Goal: Task Accomplishment & Management: Manage account settings

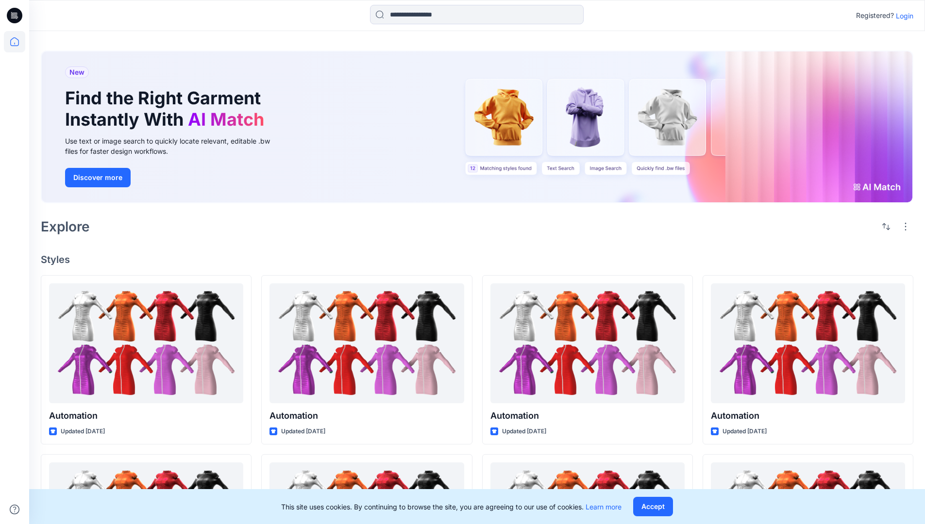
click at [902, 16] on p "Login" at bounding box center [904, 16] width 17 height 10
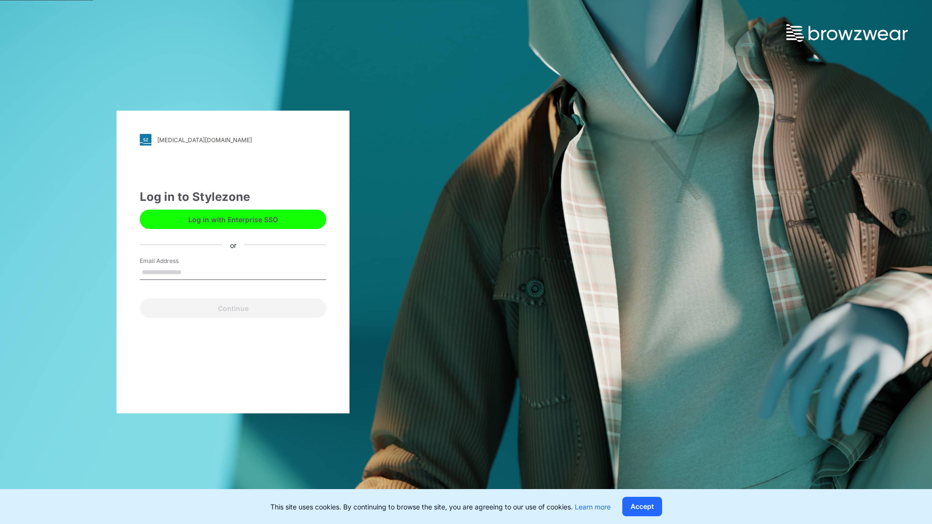
click at [192, 272] on input "Email Address" at bounding box center [233, 273] width 186 height 15
type input "**********"
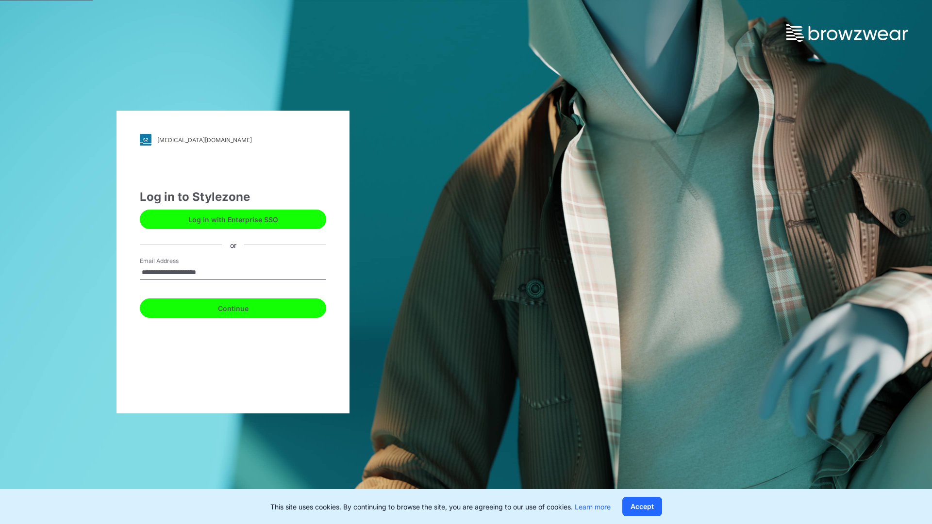
click at [244, 307] on button "Continue" at bounding box center [233, 308] width 186 height 19
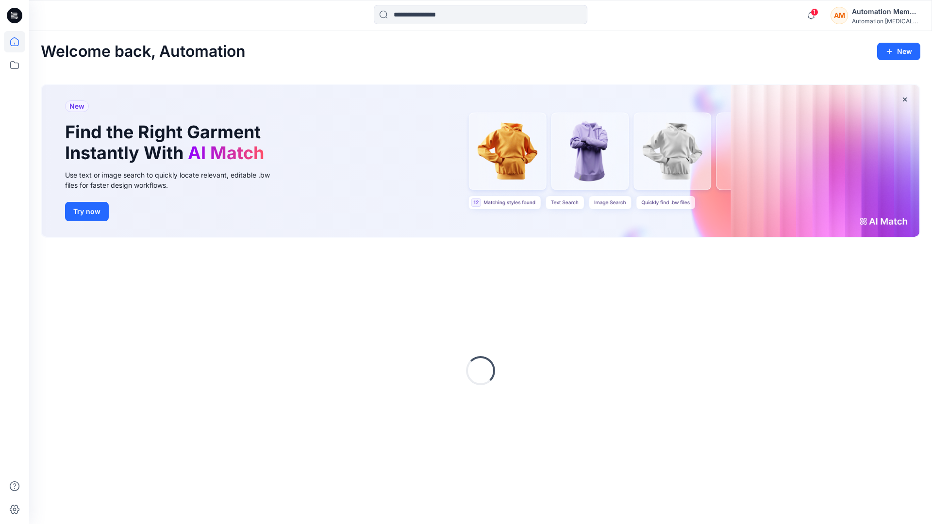
click at [17, 42] on icon at bounding box center [14, 41] width 21 height 21
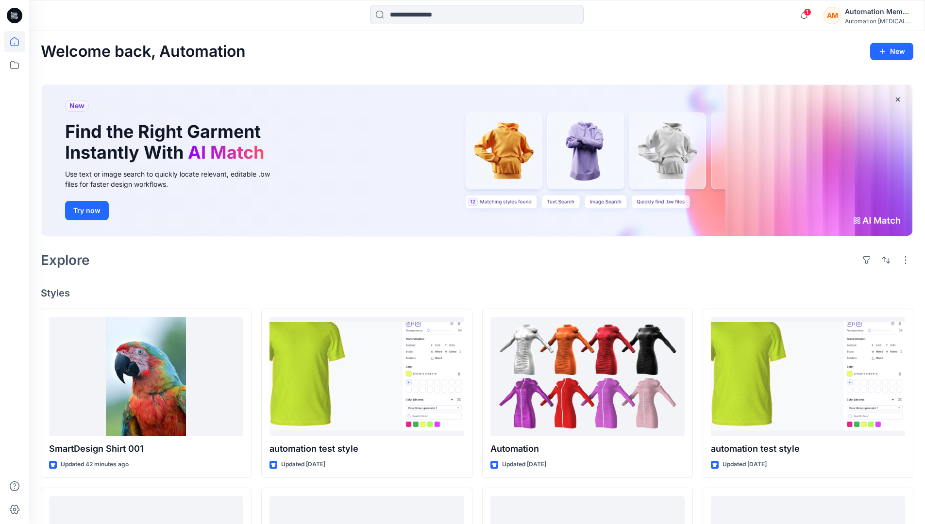
scroll to position [56, 0]
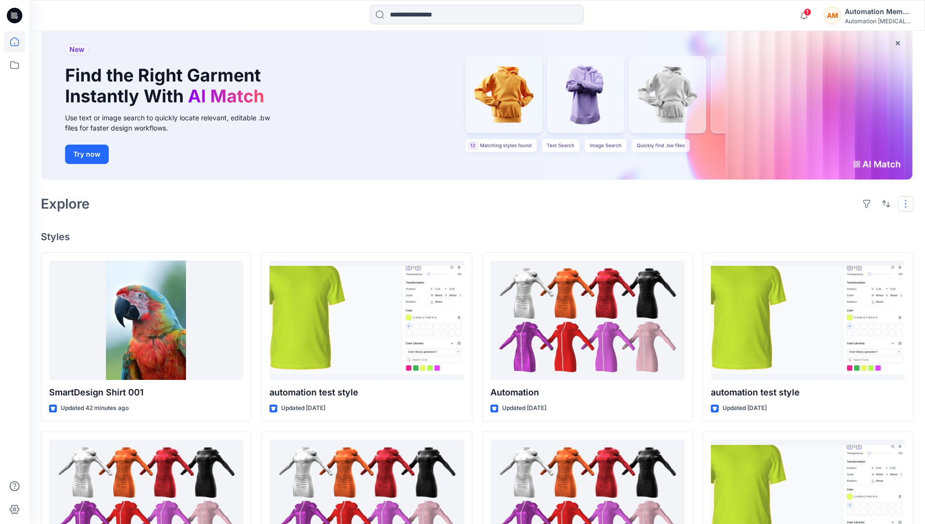
click at [907, 203] on button "button" at bounding box center [906, 204] width 16 height 16
click at [884, 203] on button "button" at bounding box center [886, 204] width 16 height 16
click at [843, 223] on p "Last update" at bounding box center [853, 228] width 61 height 10
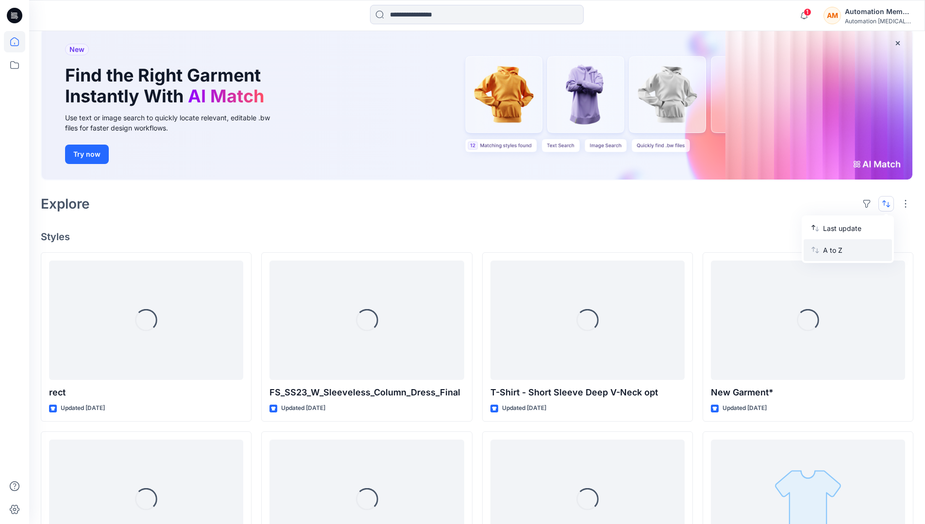
click at [834, 249] on p "A to Z" at bounding box center [853, 250] width 61 height 10
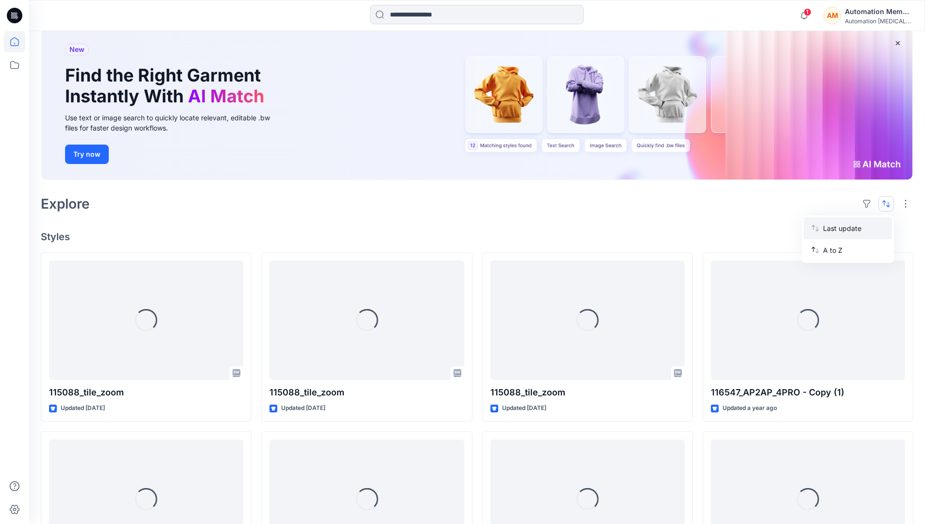
click at [834, 226] on p "Last update" at bounding box center [853, 228] width 61 height 10
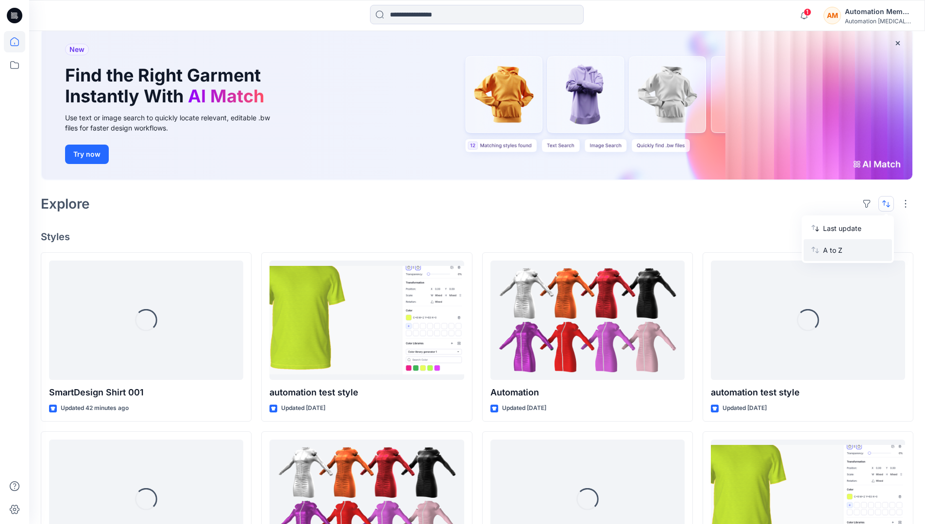
click at [834, 253] on p "A to Z" at bounding box center [853, 250] width 61 height 10
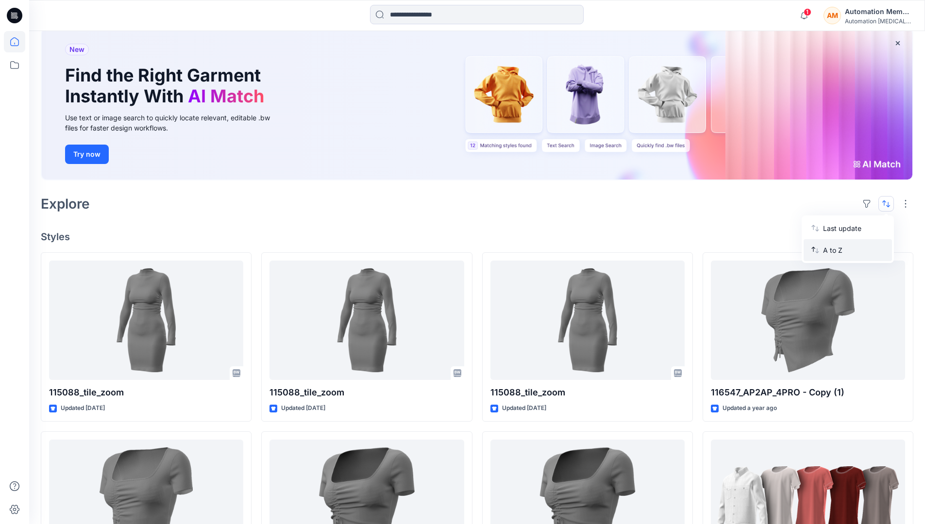
click at [834, 250] on p "A to Z" at bounding box center [853, 250] width 61 height 10
click at [834, 231] on p "Last update" at bounding box center [853, 228] width 61 height 10
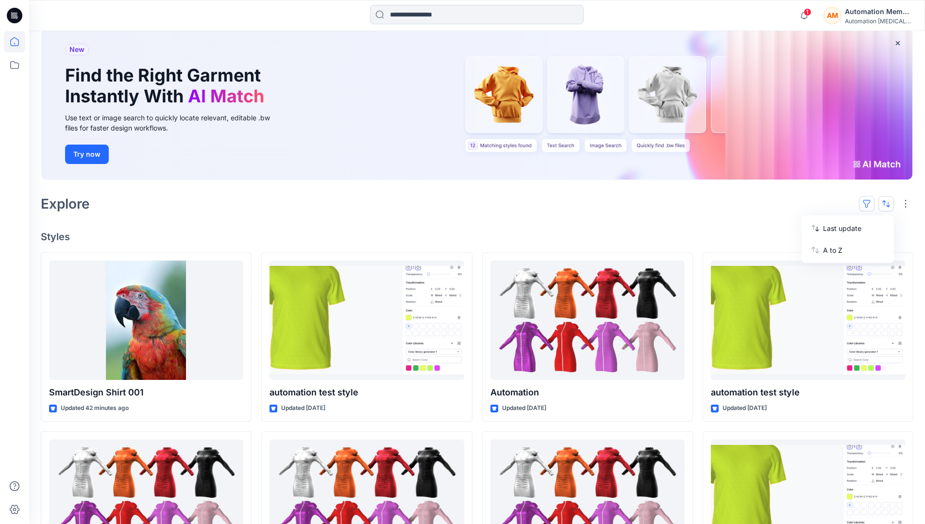
click at [870, 203] on button "button" at bounding box center [867, 204] width 16 height 16
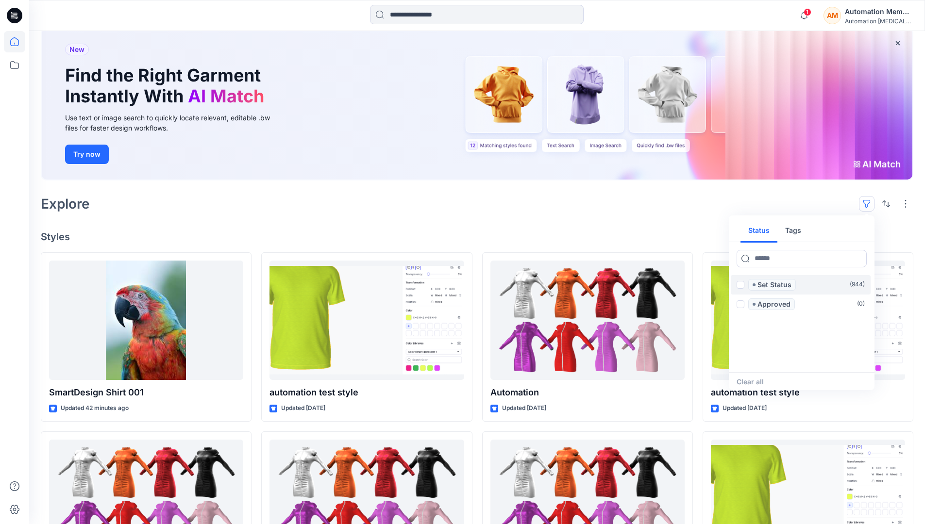
click at [740, 286] on span at bounding box center [740, 285] width 8 height 8
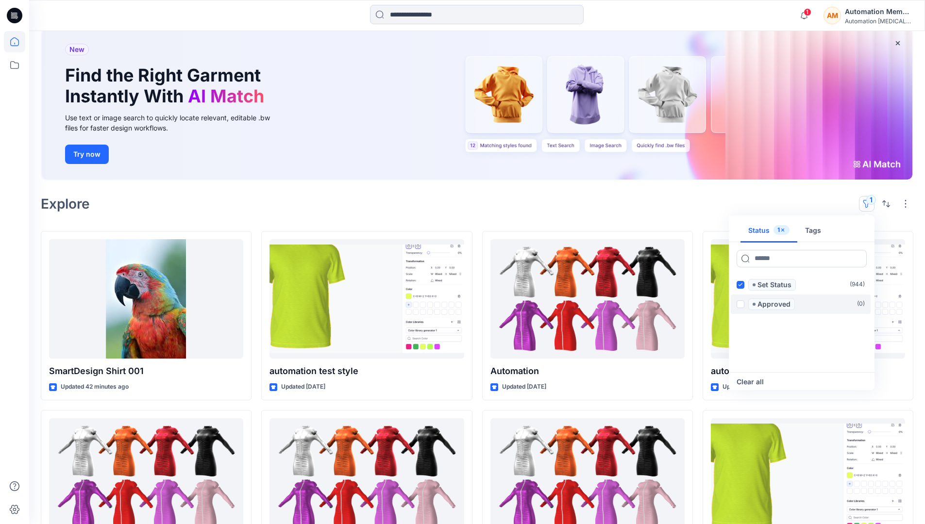
click at [742, 302] on span at bounding box center [740, 305] width 8 height 8
click at [740, 285] on icon at bounding box center [740, 284] width 4 height 3
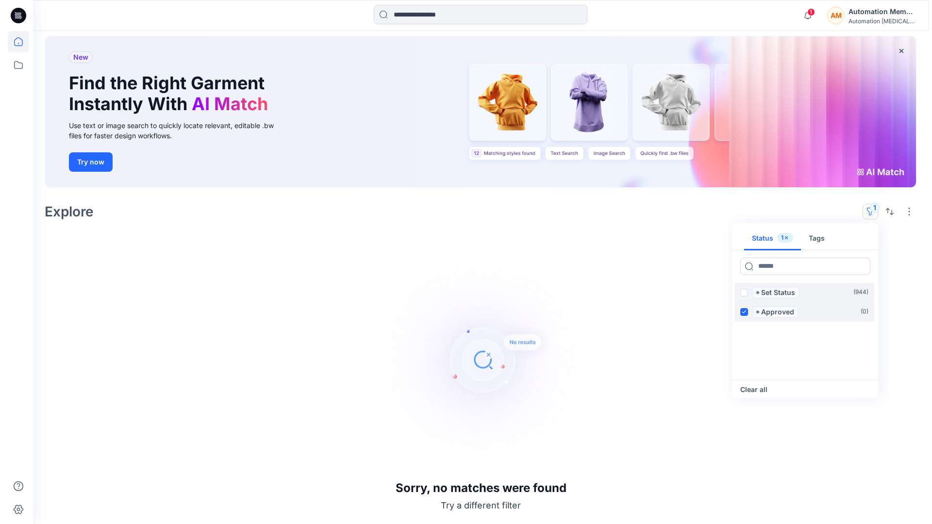
scroll to position [49, 0]
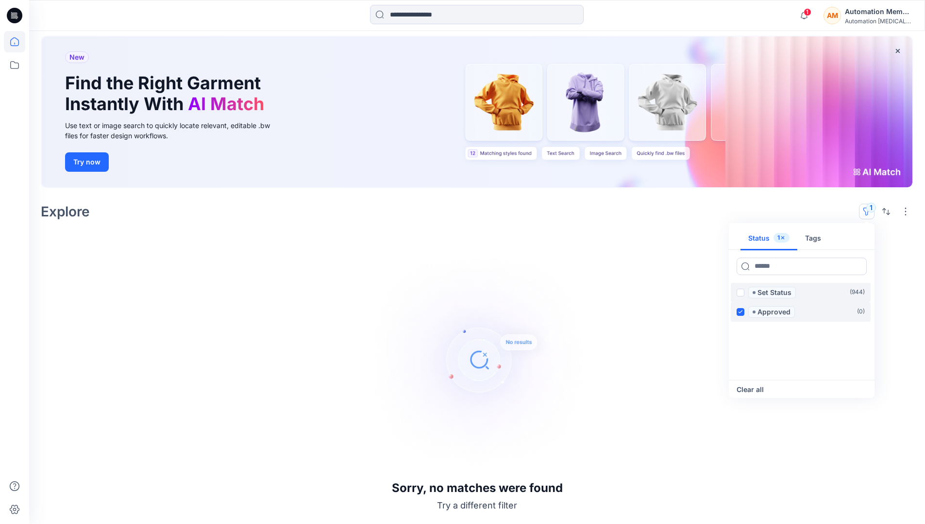
click at [741, 303] on label "Approved ( 0 )" at bounding box center [801, 311] width 140 height 19
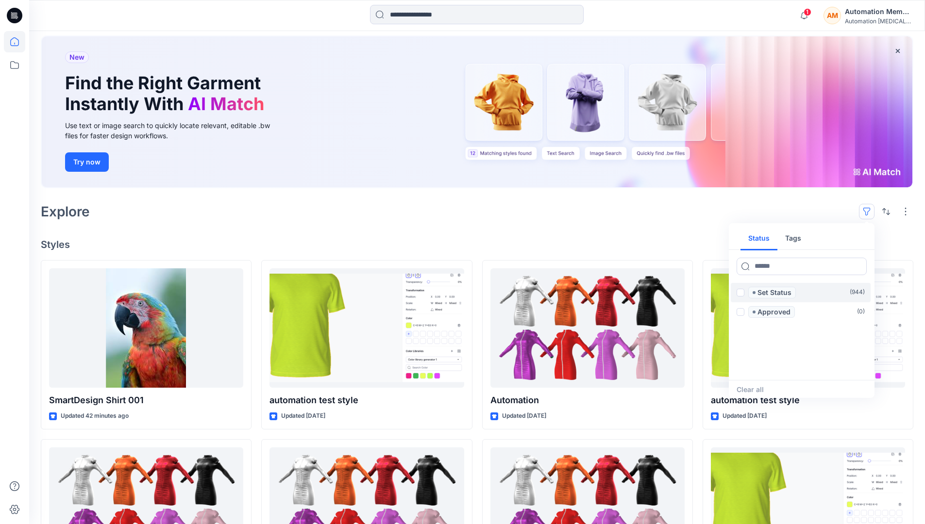
click at [791, 234] on button "Tags" at bounding box center [793, 238] width 32 height 23
click at [765, 238] on button "Status" at bounding box center [758, 238] width 37 height 23
click at [772, 268] on input at bounding box center [801, 266] width 130 height 17
type input "******"
click at [776, 293] on p "Set Status" at bounding box center [774, 293] width 34 height 12
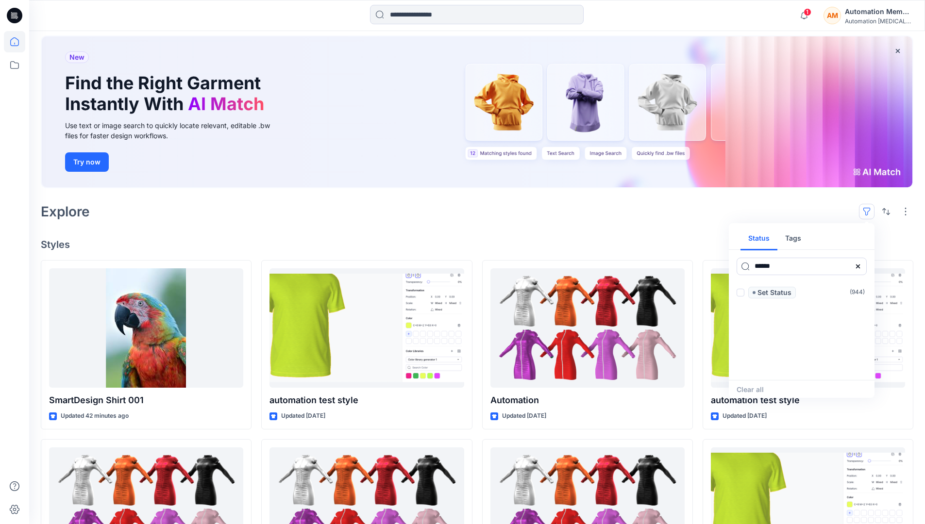
click at [858, 267] on icon at bounding box center [858, 267] width 8 height 8
click at [796, 242] on button "Tags" at bounding box center [793, 238] width 32 height 23
click at [766, 266] on input at bounding box center [801, 266] width 130 height 17
type input "**********"
click at [801, 367] on p "automation tag" at bounding box center [777, 371] width 51 height 12
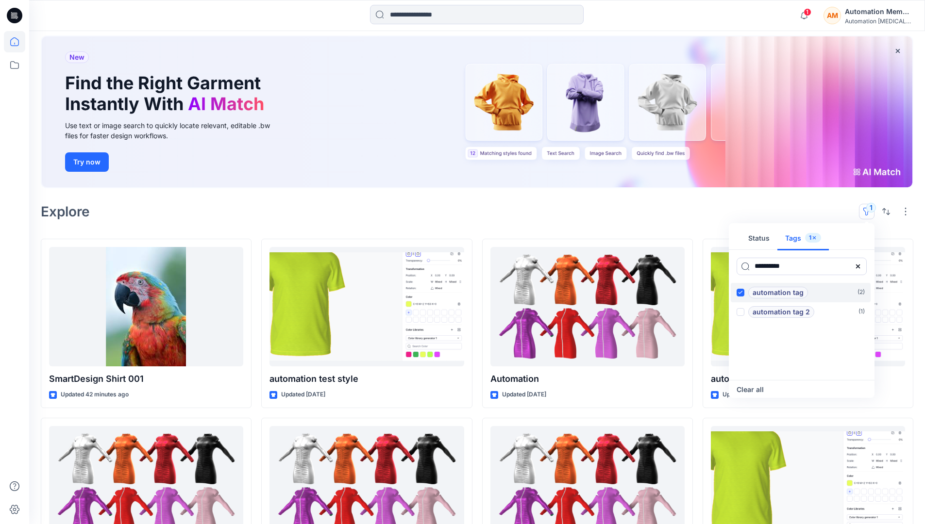
click at [801, 290] on p "automation tag" at bounding box center [777, 293] width 51 height 12
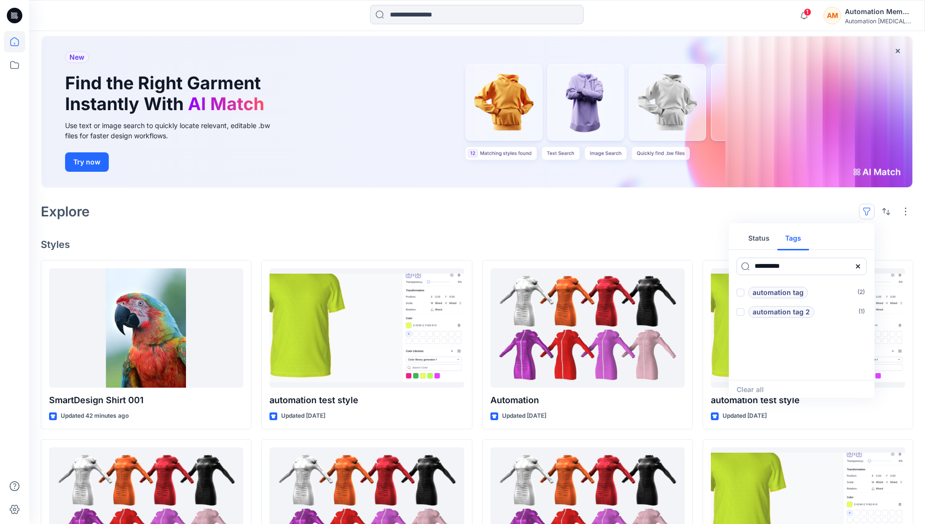
click at [858, 266] on icon at bounding box center [858, 266] width 4 height 4
click at [765, 242] on button "Status" at bounding box center [758, 238] width 37 height 23
click at [774, 293] on p "Set Status" at bounding box center [774, 293] width 34 height 12
click at [742, 293] on span at bounding box center [740, 293] width 8 height 8
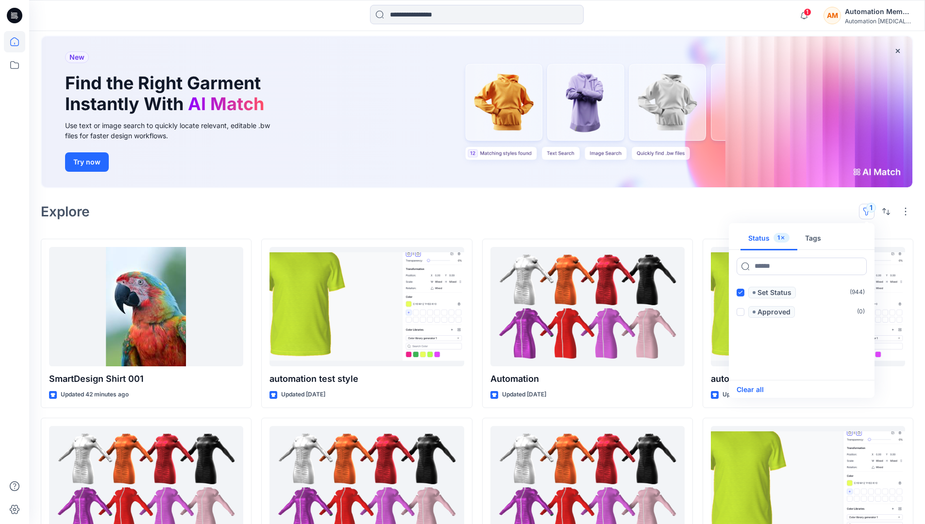
click at [757, 389] on button "Clear all" at bounding box center [749, 390] width 27 height 12
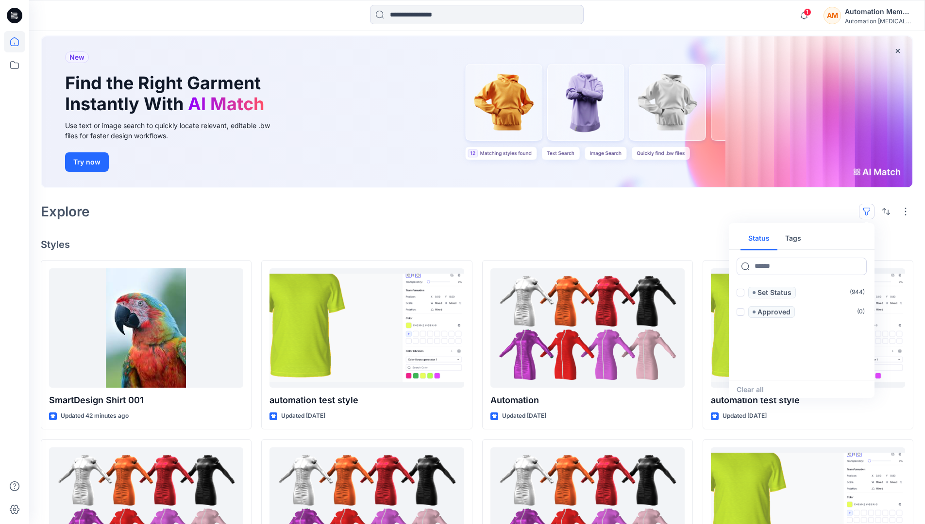
click at [869, 208] on button "button" at bounding box center [867, 212] width 16 height 16
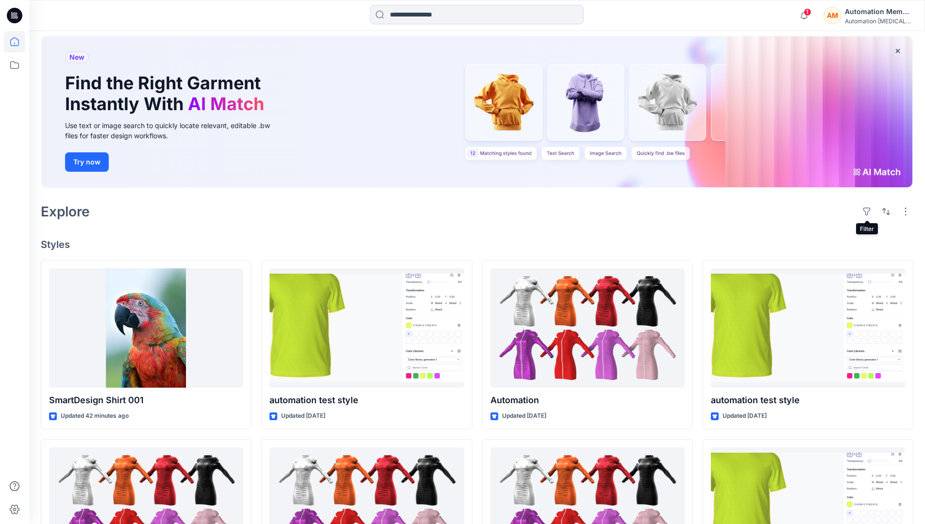
click at [844, 17] on div "AM Automation Member Automation [MEDICAL_DATA]..." at bounding box center [867, 15] width 89 height 19
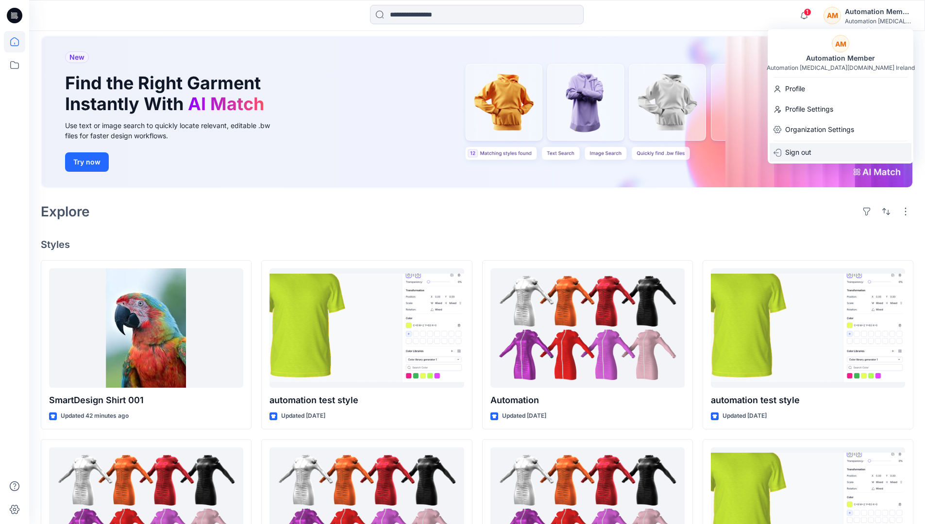
click at [822, 149] on div "Sign out" at bounding box center [840, 152] width 142 height 18
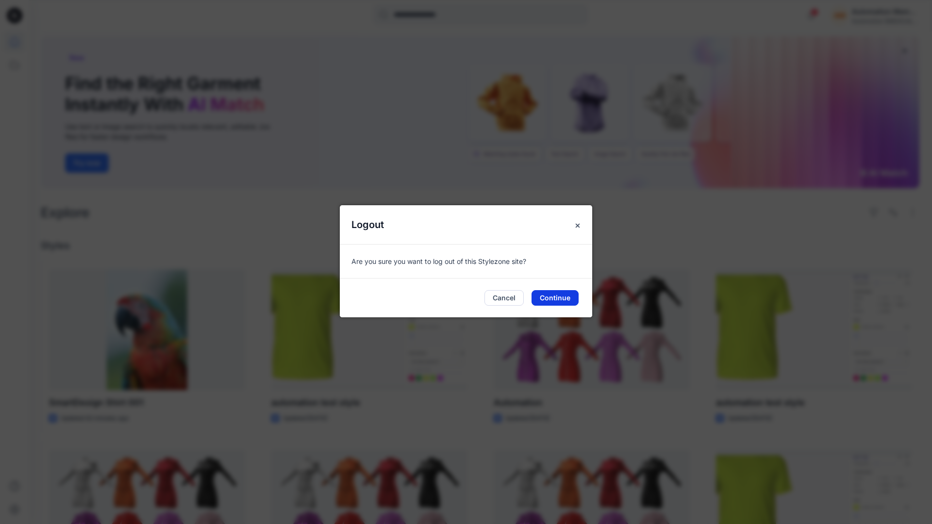
click at [542, 294] on button "Continue" at bounding box center [555, 298] width 47 height 16
